Goal: Transaction & Acquisition: Book appointment/travel/reservation

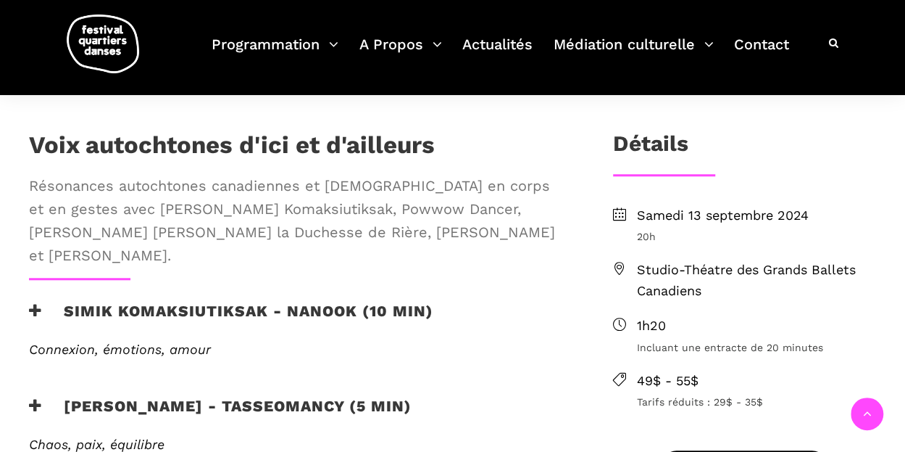
scroll to position [507, 0]
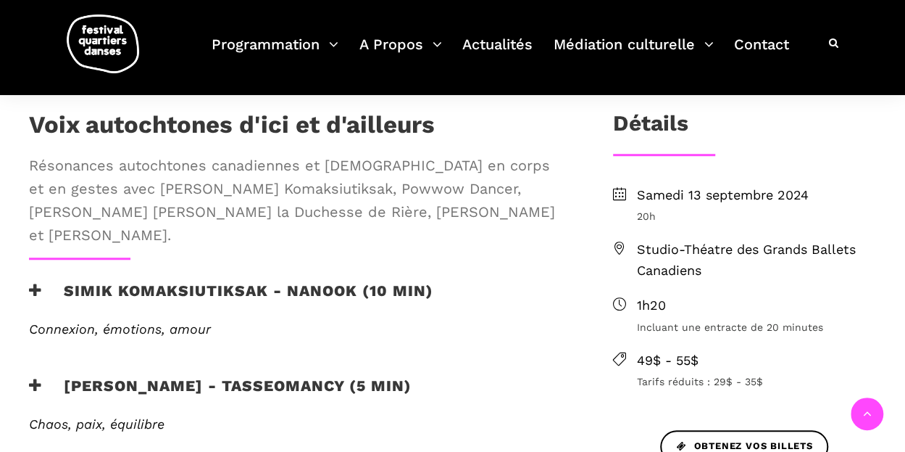
click at [35, 118] on h1 "Voix autochtones d'ici et d'ailleurs" at bounding box center [232, 128] width 406 height 36
click at [232, 118] on h1 "Voix autochtones d'ici et d'ailleurs" at bounding box center [232, 128] width 406 height 36
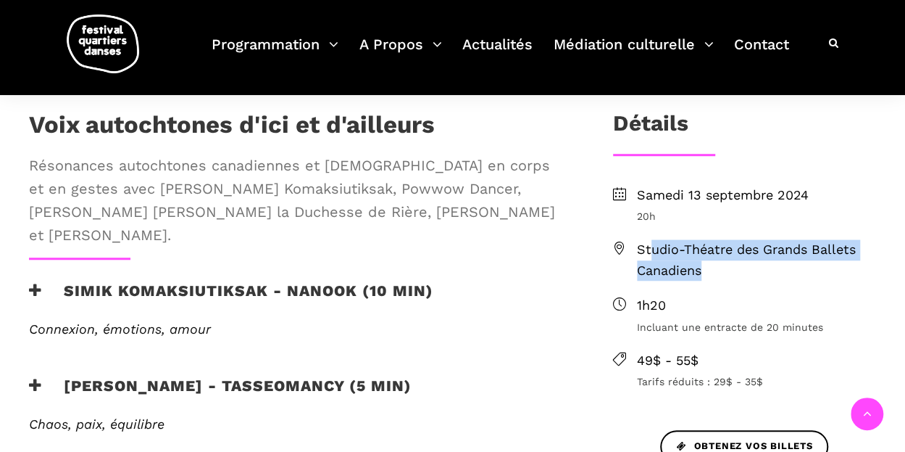
drag, startPoint x: 715, startPoint y: 270, endPoint x: 650, endPoint y: 254, distance: 67.7
click at [650, 254] on span "Studio-Théatre des Grands Ballets Canadiens" at bounding box center [756, 260] width 239 height 42
drag, startPoint x: 740, startPoint y: 275, endPoint x: 681, endPoint y: 264, distance: 60.6
click at [740, 276] on span "Studio-Théatre des Grands Ballets Canadiens" at bounding box center [756, 260] width 239 height 42
click at [719, 276] on span "Studio-Théatre des Grands Ballets Canadiens" at bounding box center [756, 260] width 239 height 42
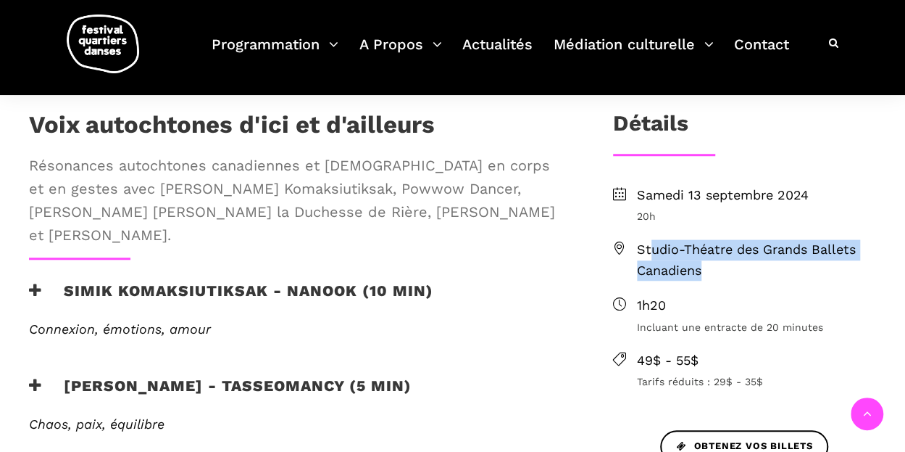
click at [712, 272] on span "Studio-Théatre des Grands Ballets Canadiens" at bounding box center [756, 260] width 239 height 42
drag, startPoint x: 712, startPoint y: 265, endPoint x: 638, endPoint y: 246, distance: 76.1
click at [638, 246] on span "Studio-Théatre des Grands Ballets Canadiens" at bounding box center [756, 260] width 239 height 42
copy span "Studio-Théatre des Grands Ballets Canadiens"
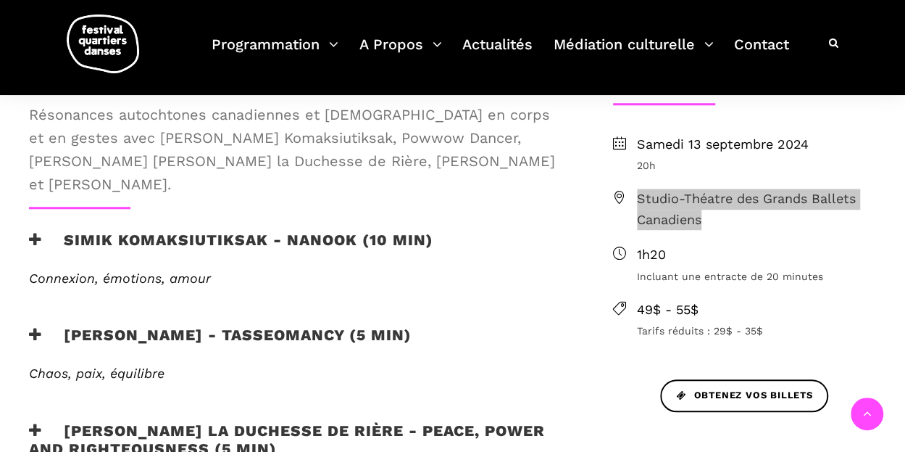
scroll to position [652, 0]
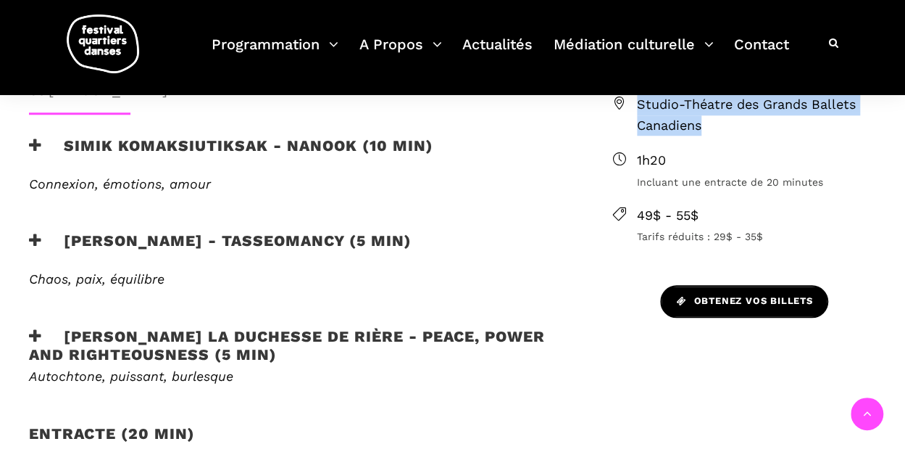
click at [698, 299] on span "Obtenez vos billets" at bounding box center [744, 301] width 136 height 15
